Goal: Task Accomplishment & Management: Manage account settings

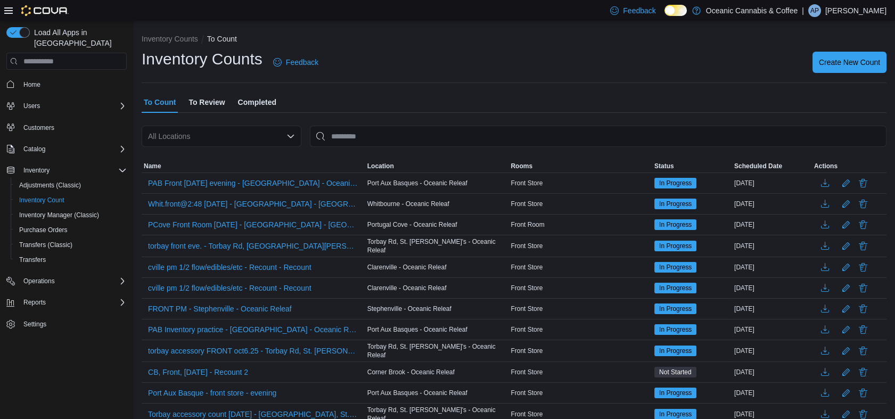
click at [867, 14] on p "[PERSON_NAME]" at bounding box center [856, 10] width 61 height 13
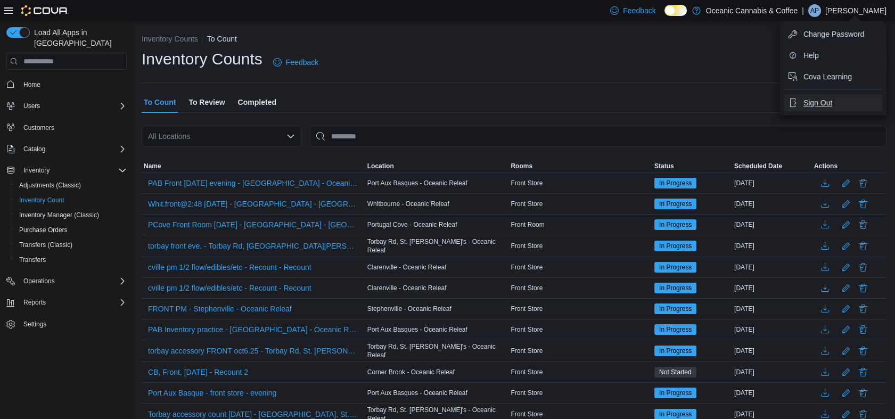
click at [822, 103] on span "Sign Out" at bounding box center [818, 102] width 29 height 11
